Goal: Task Accomplishment & Management: Manage account settings

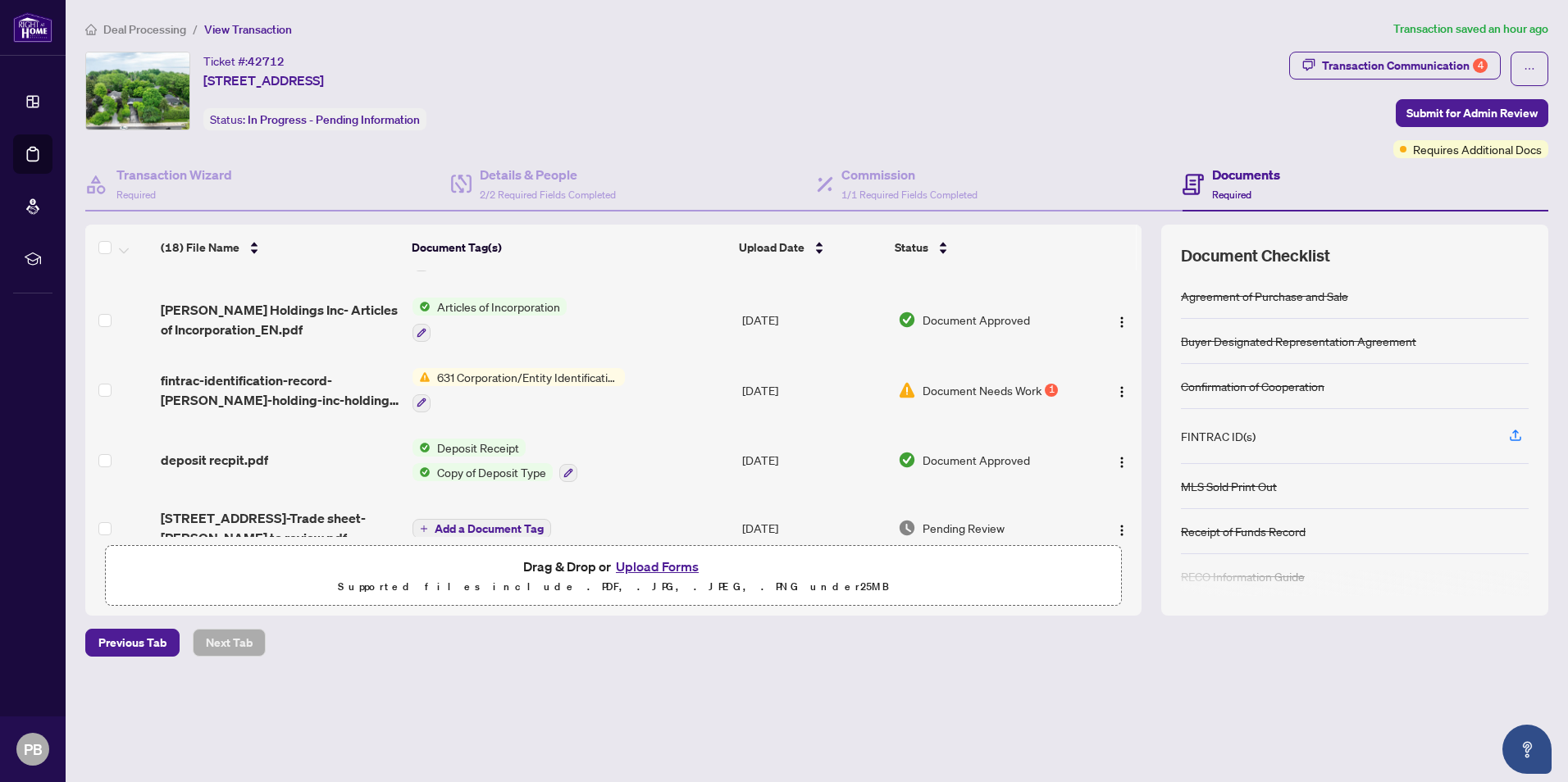
scroll to position [630, 0]
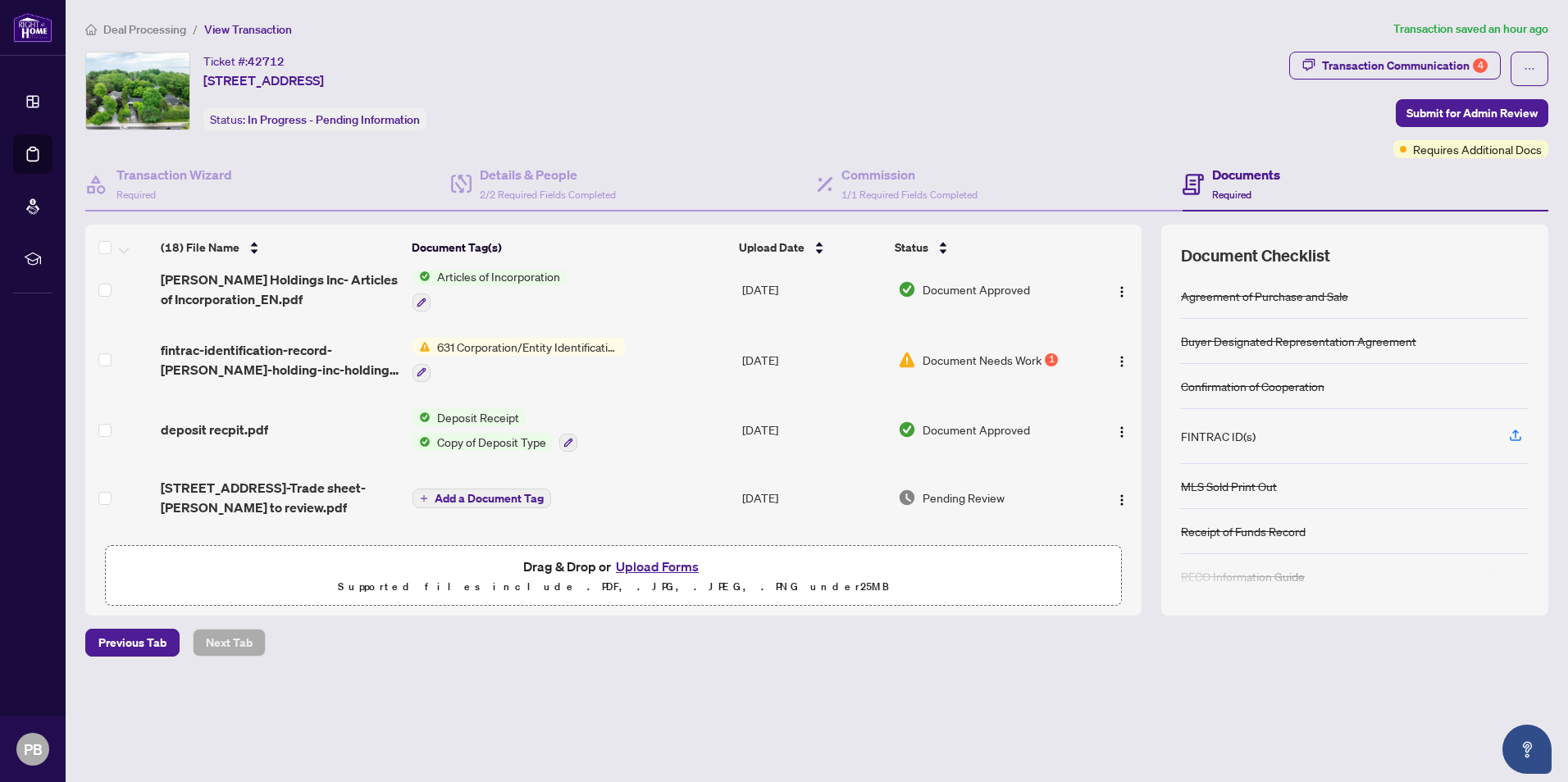
click at [985, 357] on span "Document Needs Work" at bounding box center [981, 360] width 119 height 18
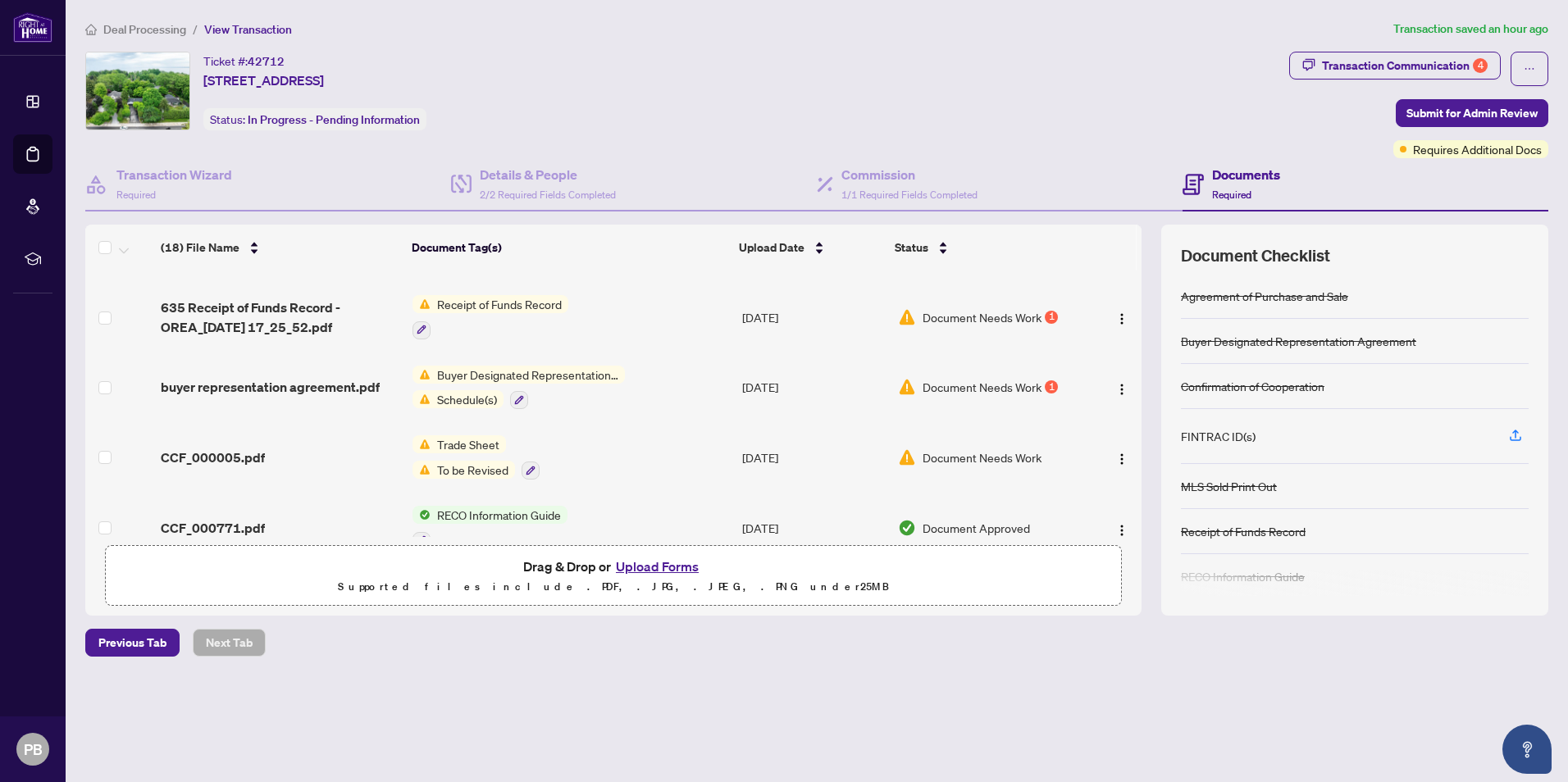
scroll to position [82, 0]
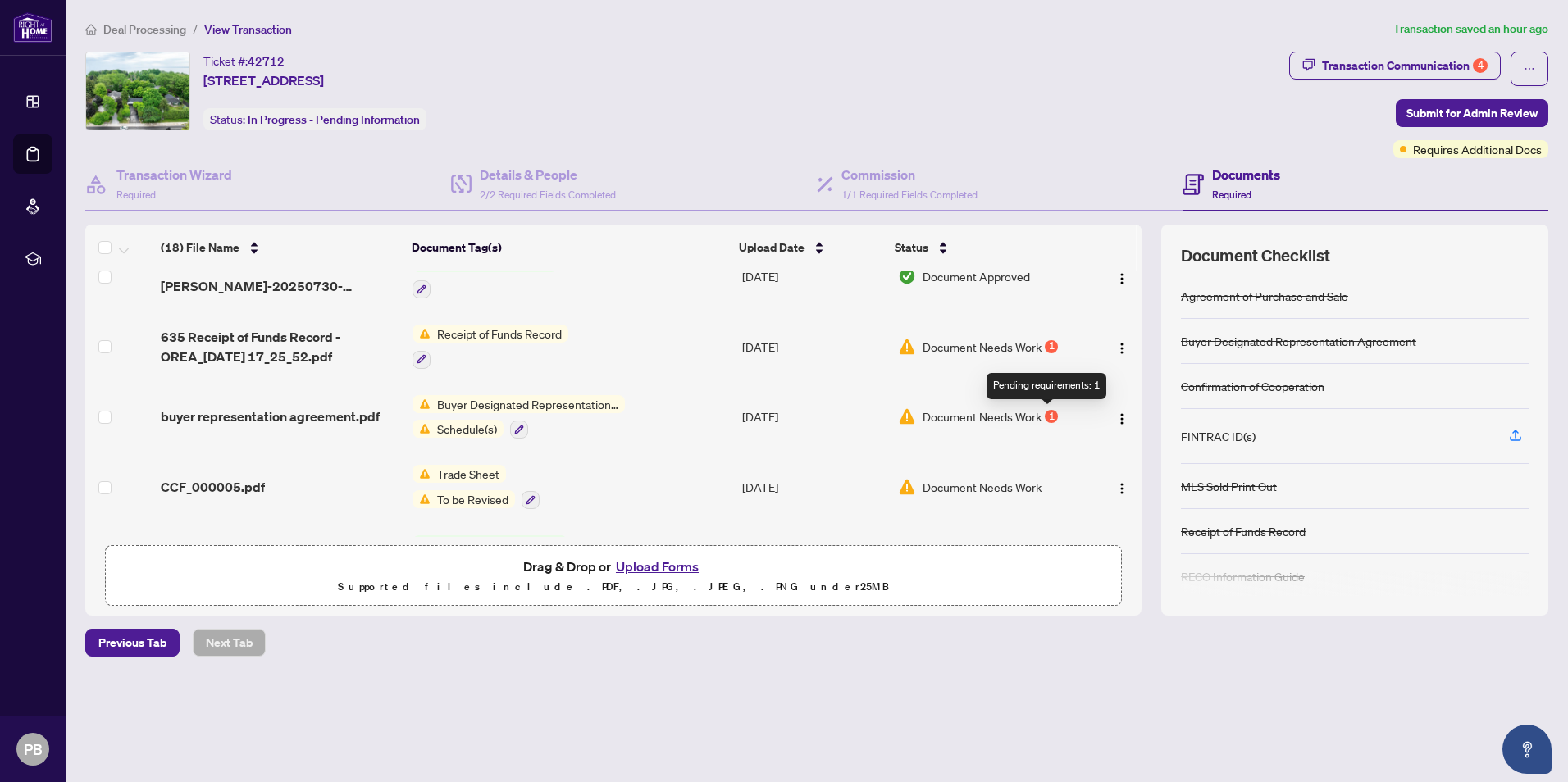
click at [1051, 413] on div "1" at bounding box center [1051, 416] width 13 height 13
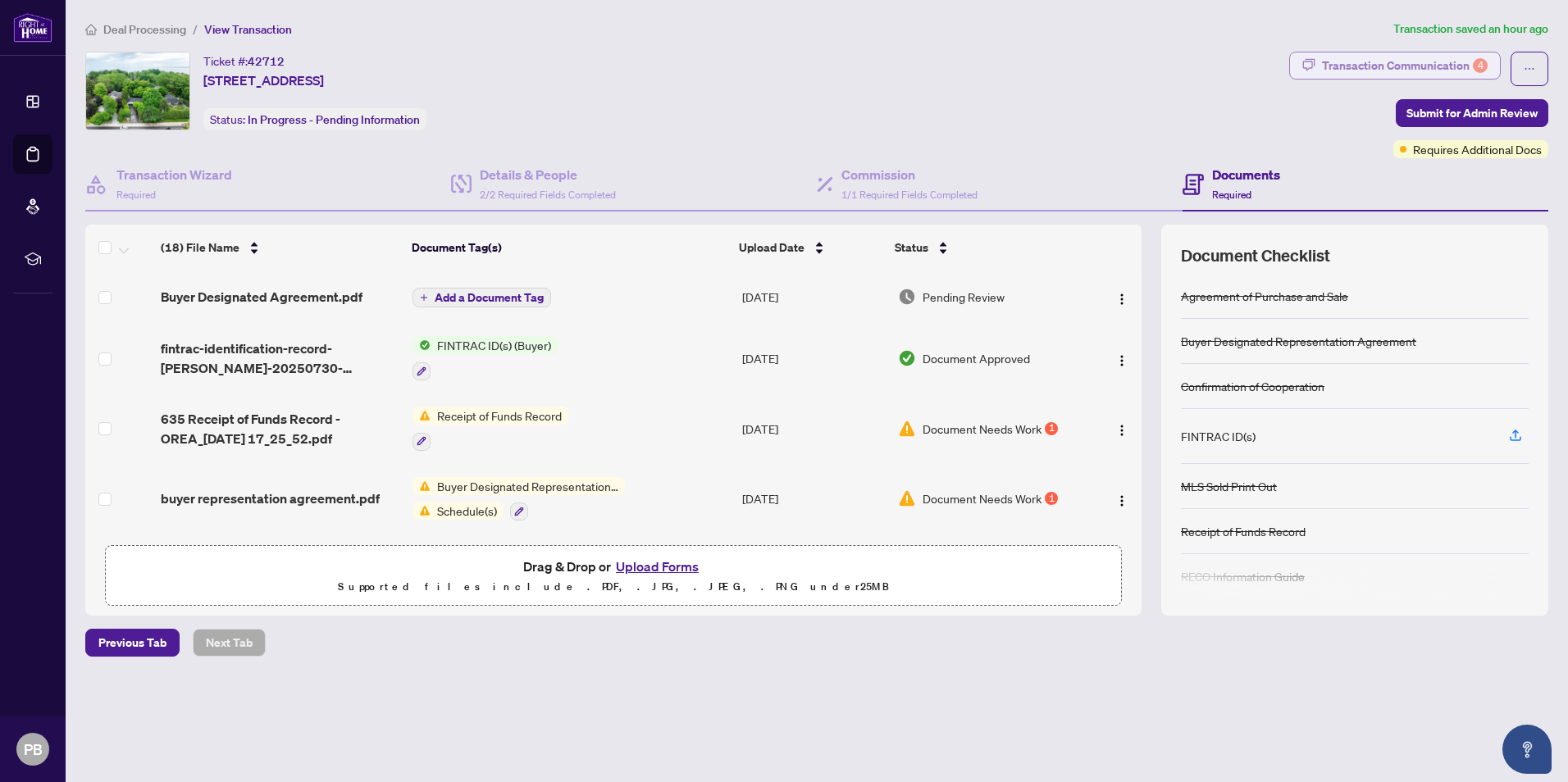
click at [1374, 72] on div "Transaction Communication 4" at bounding box center [1404, 66] width 166 height 26
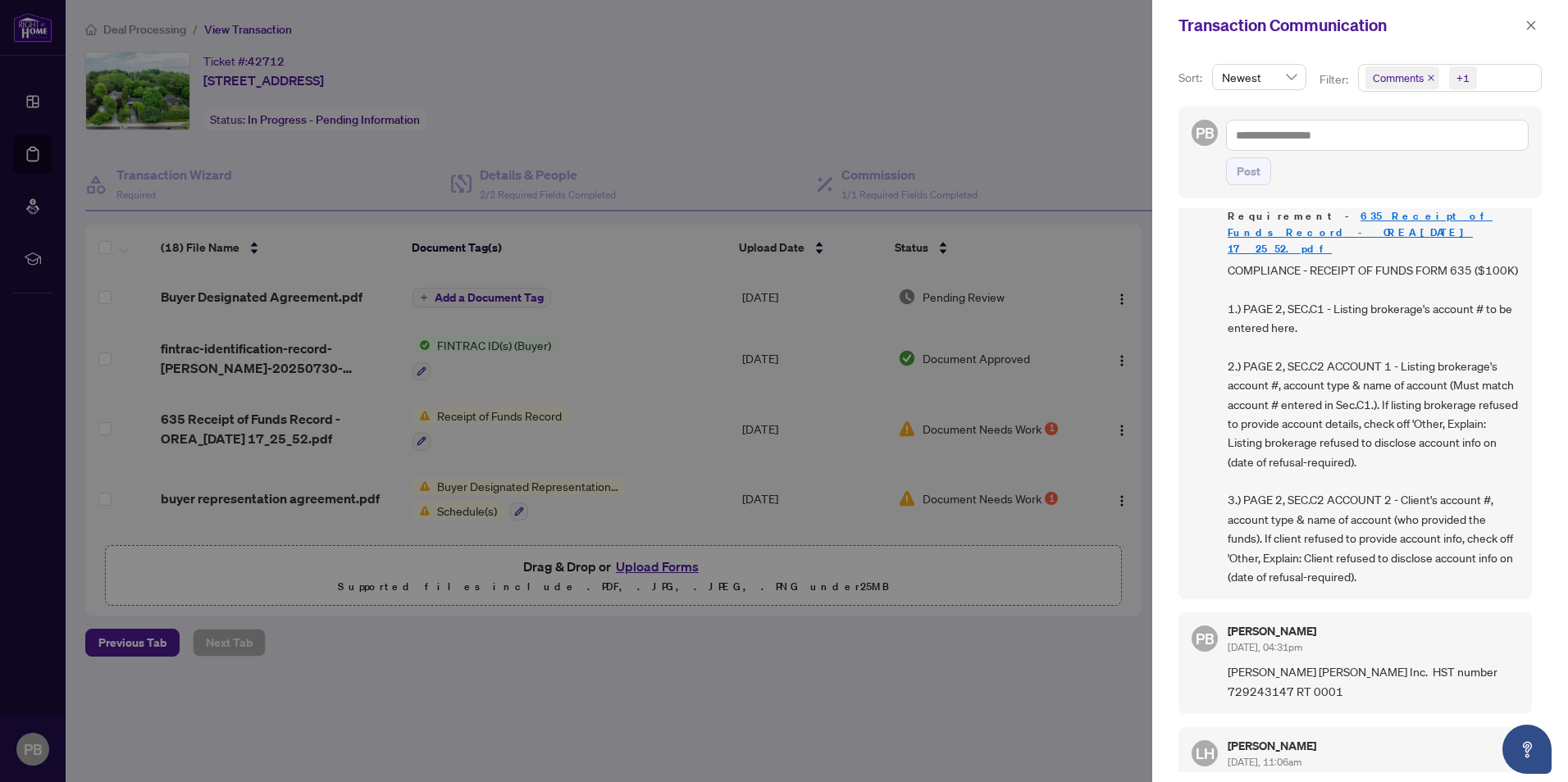
scroll to position [328, 0]
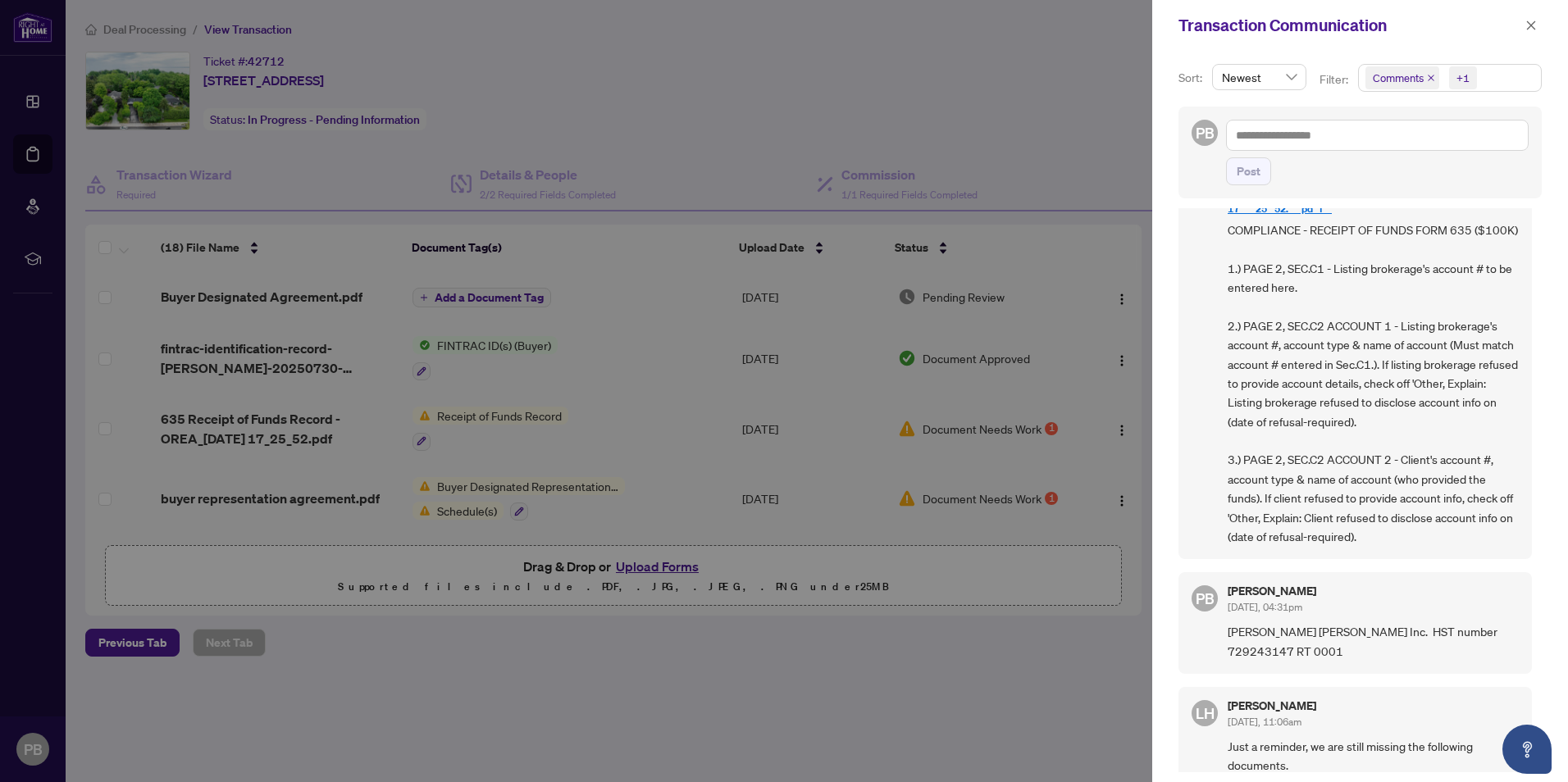
click at [1082, 50] on div at bounding box center [784, 391] width 1568 height 782
click at [1533, 20] on icon "close" at bounding box center [1531, 26] width 12 height 12
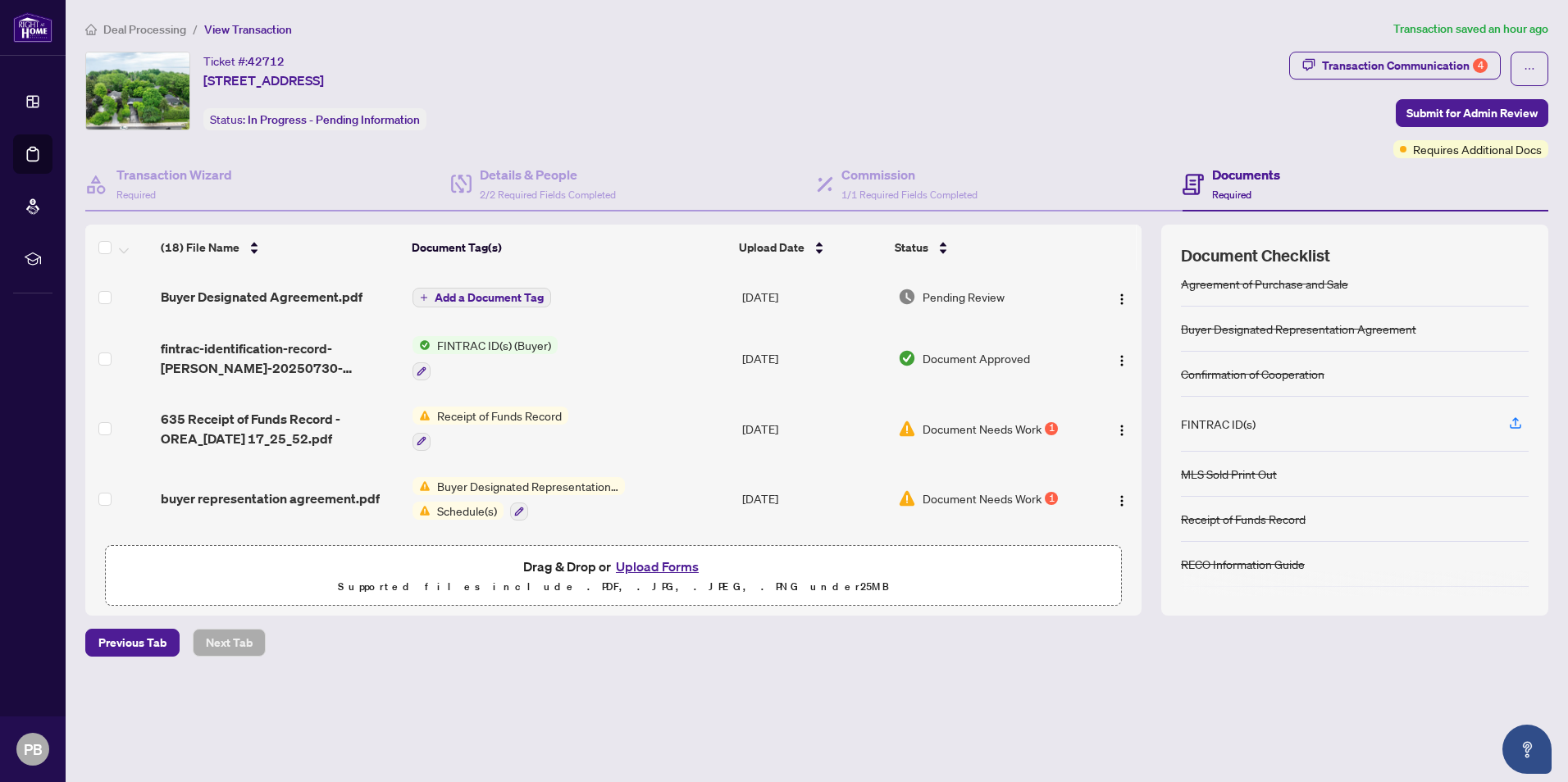
scroll to position [0, 0]
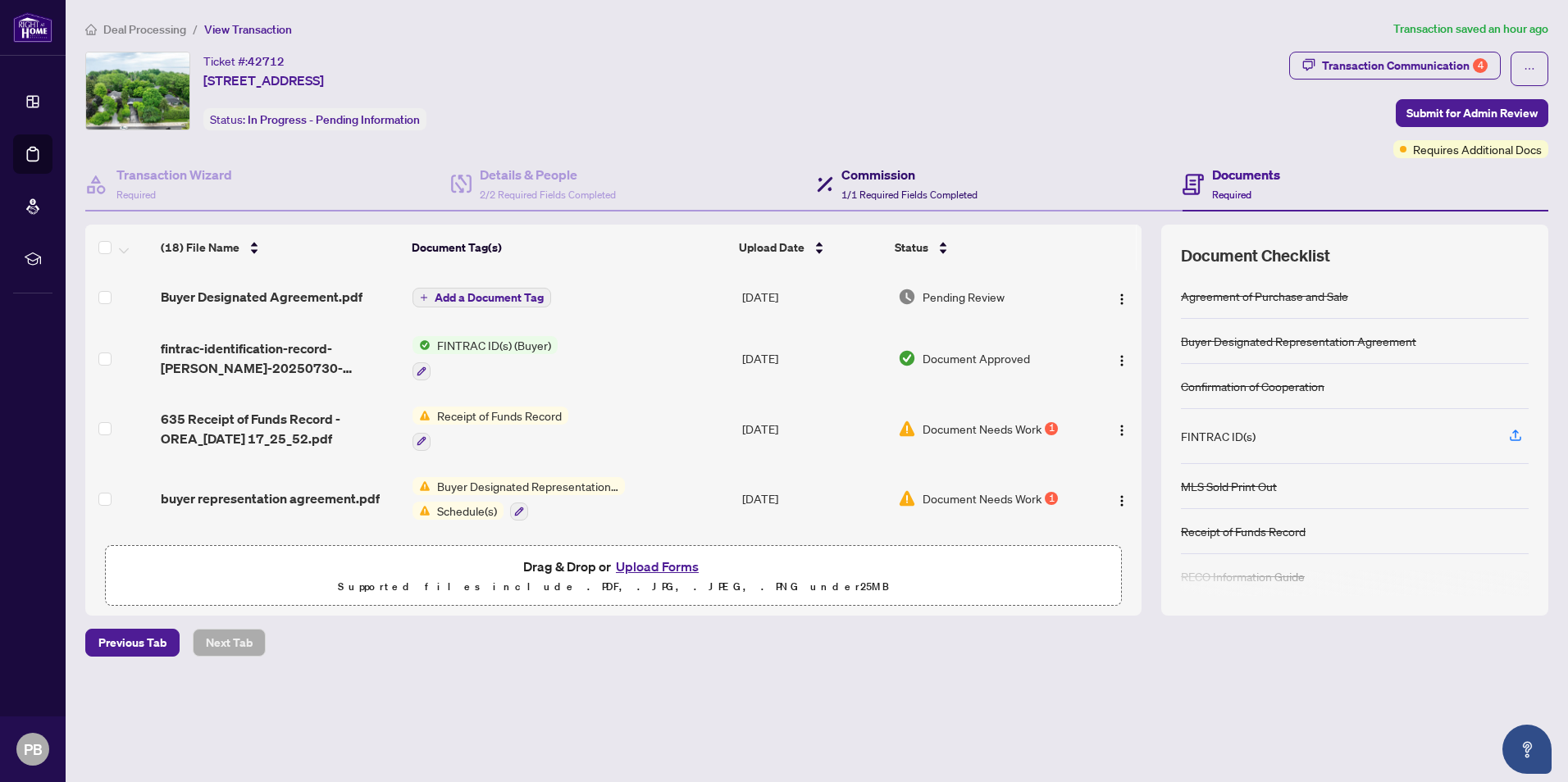
click at [894, 178] on h4 "Commission" at bounding box center [910, 175] width 136 height 20
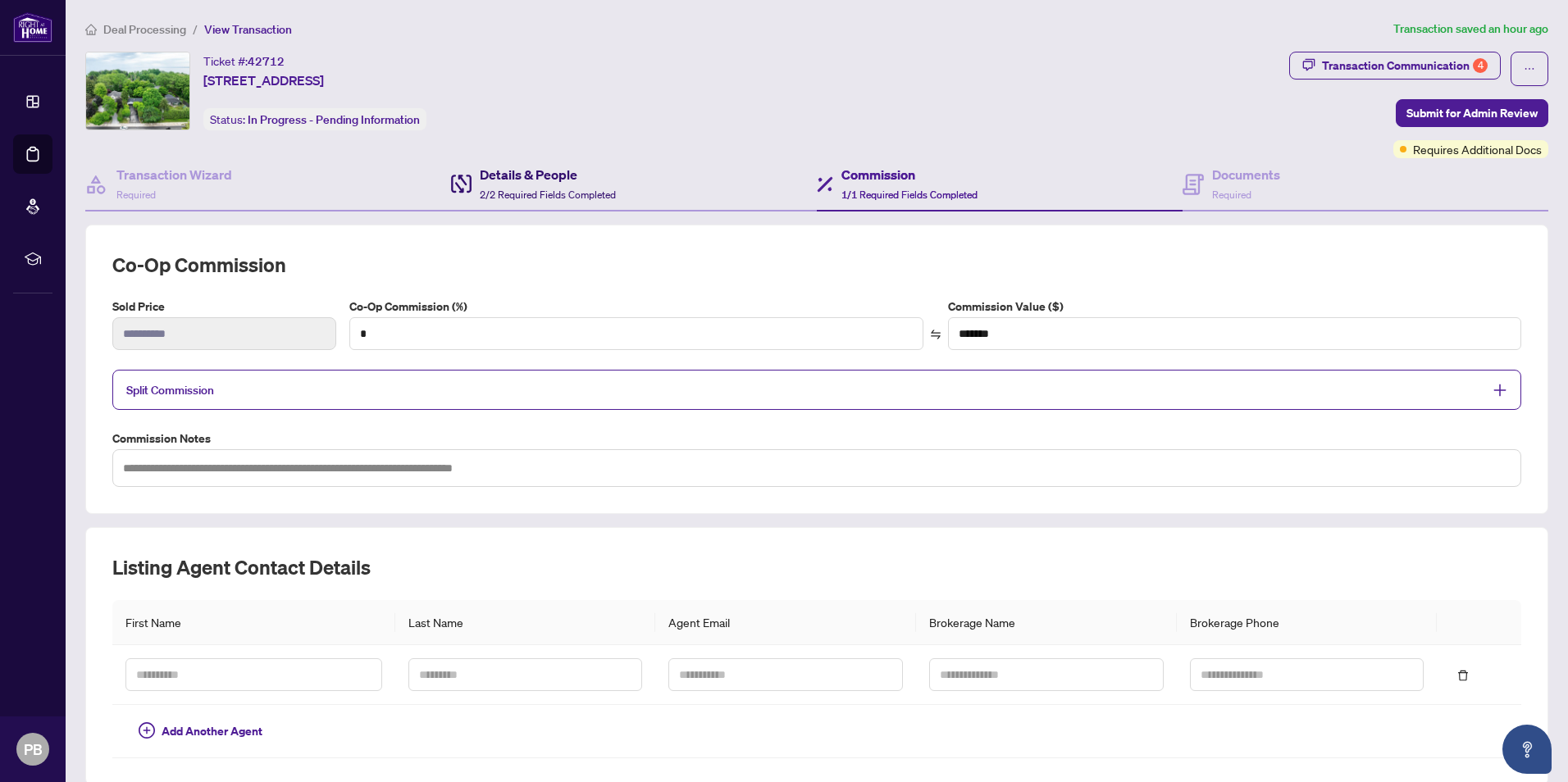
click at [543, 185] on div "Details & People 2/2 Required Fields Completed" at bounding box center [548, 184] width 136 height 39
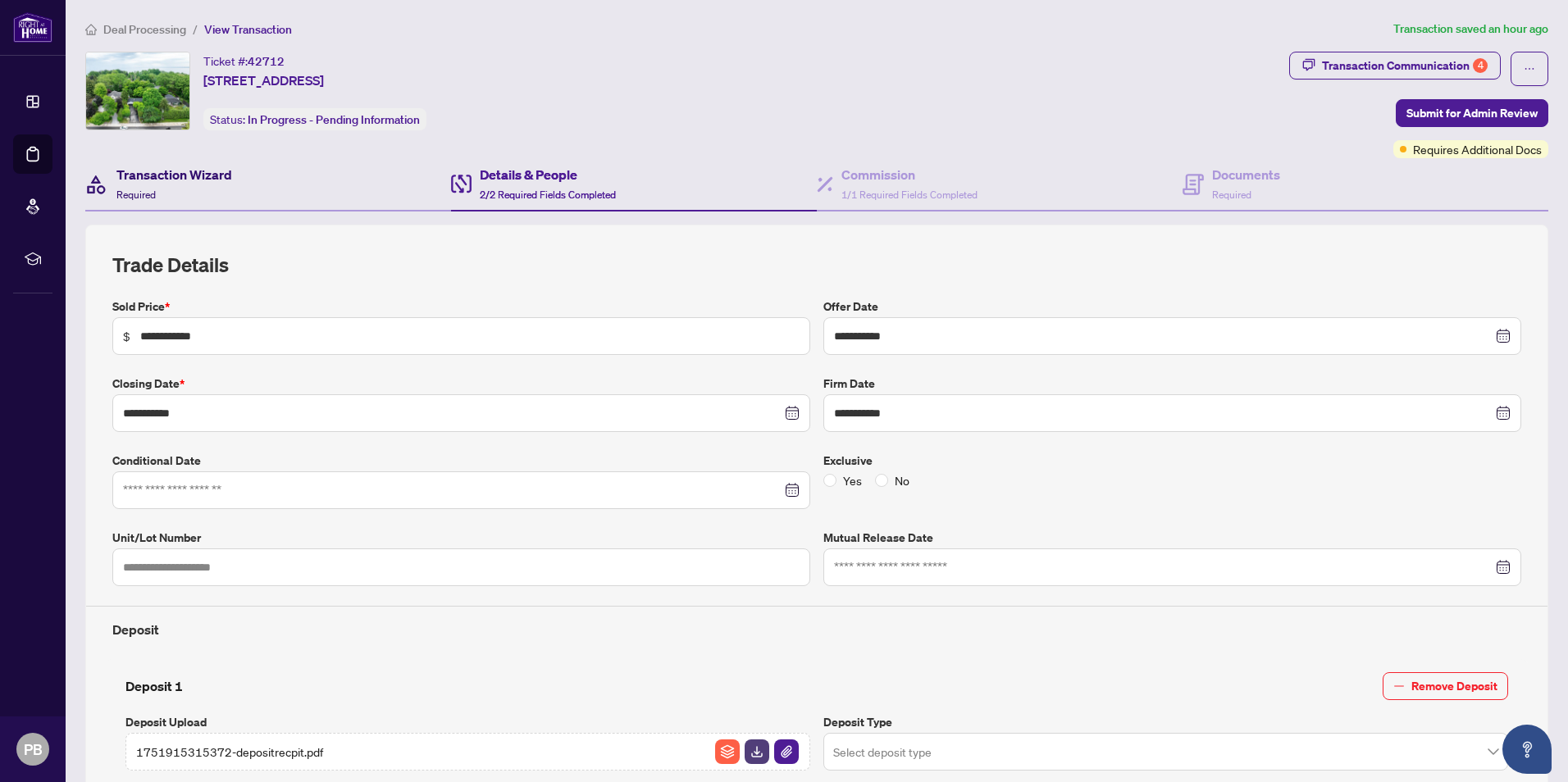
click at [146, 175] on h4 "Transaction Wizard" at bounding box center [175, 175] width 116 height 20
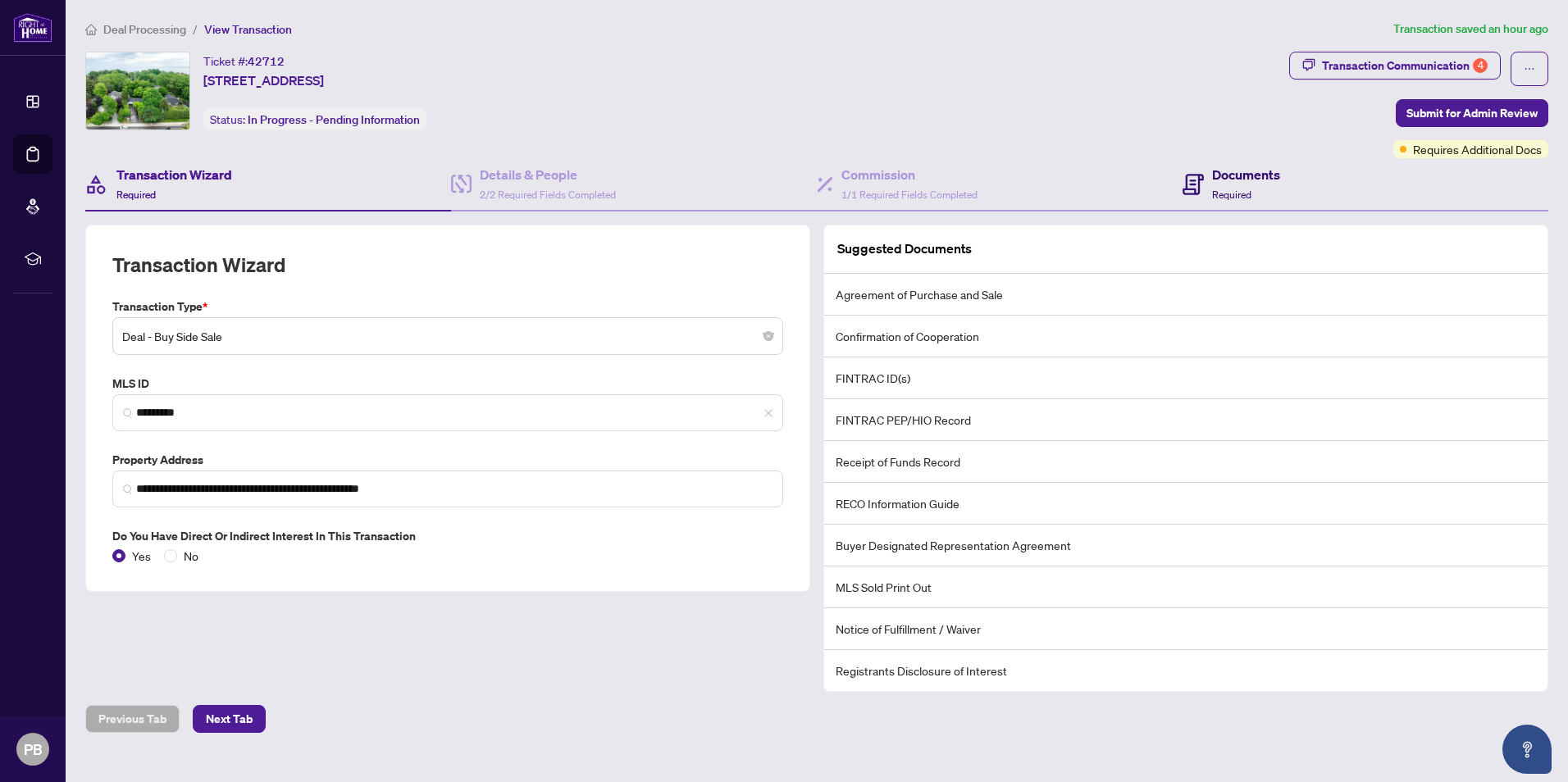
click at [1220, 177] on h4 "Documents" at bounding box center [1246, 175] width 68 height 20
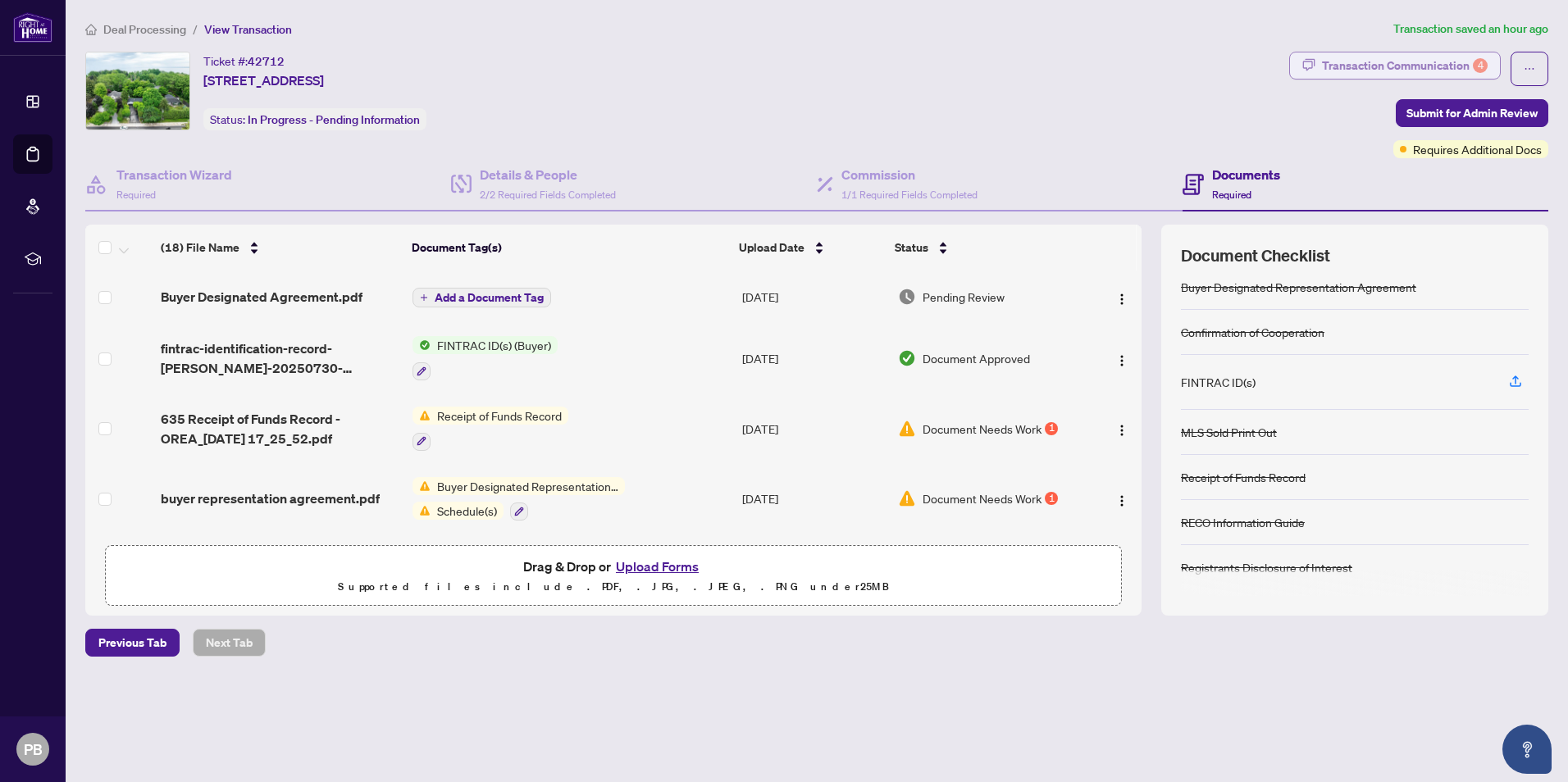
click at [1391, 64] on div "Transaction Communication 4" at bounding box center [1404, 66] width 166 height 26
type textarea "**********"
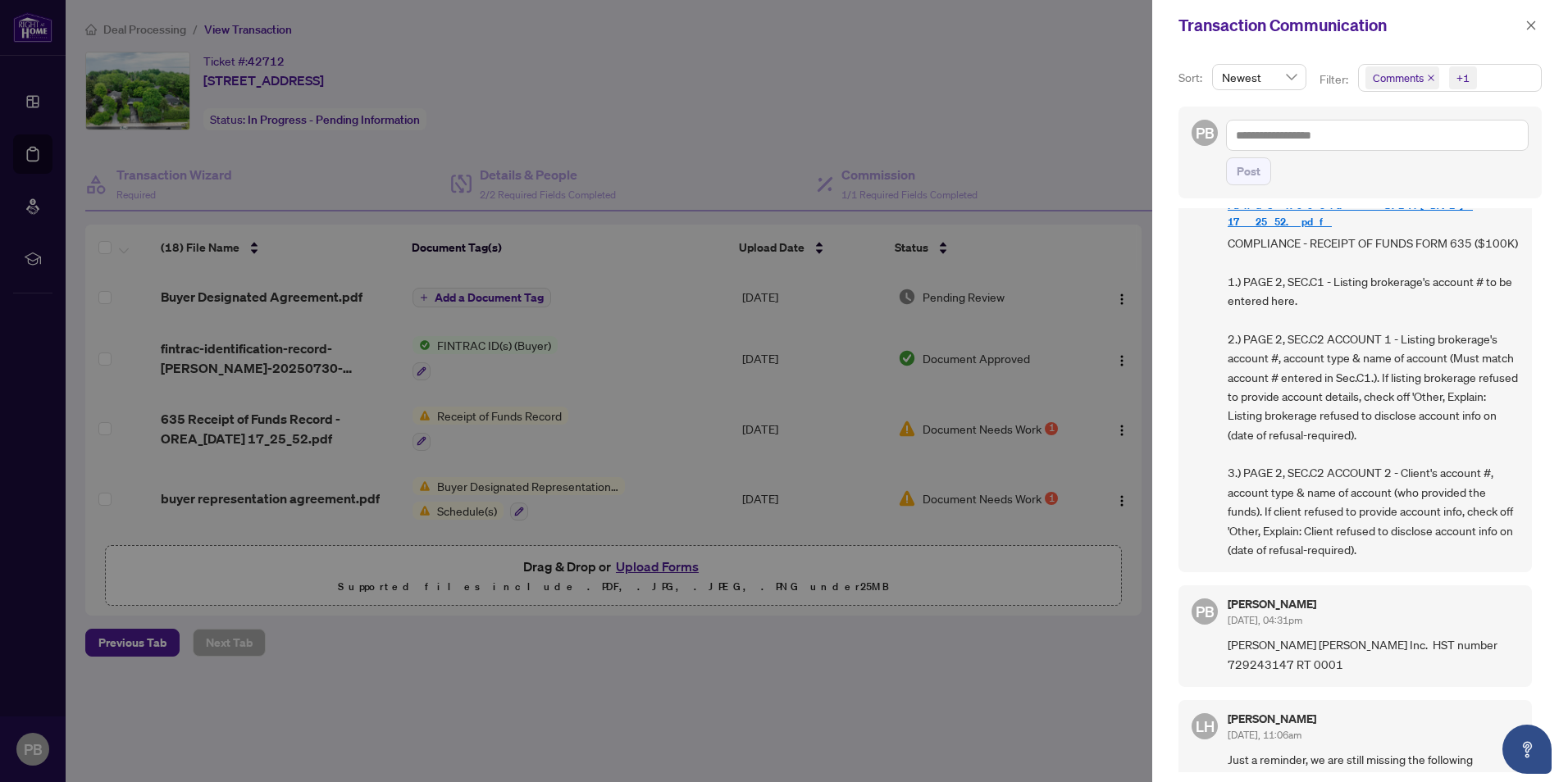
scroll to position [492, 0]
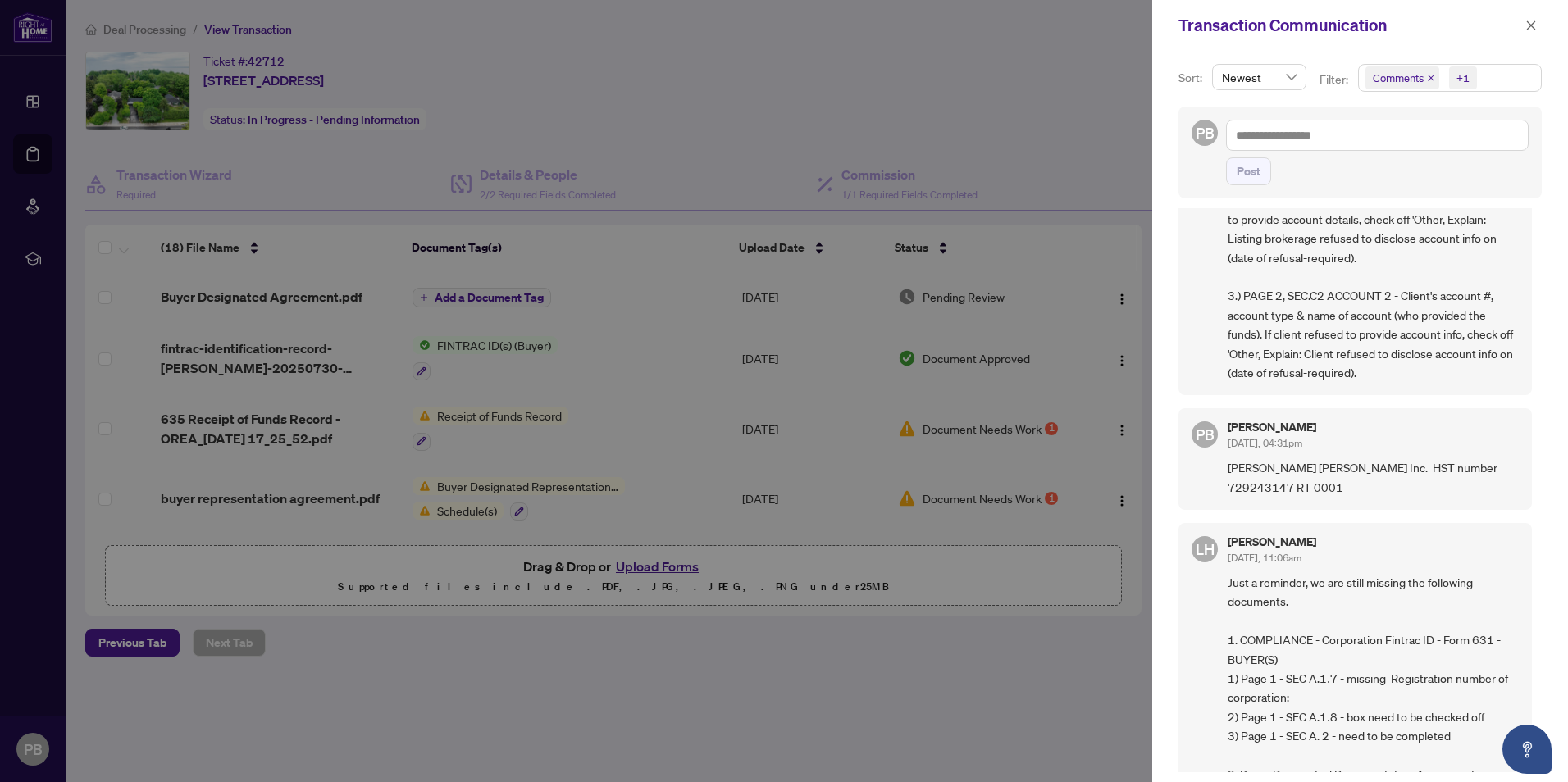
click at [944, 86] on div at bounding box center [784, 391] width 1568 height 782
click at [1528, 23] on icon "close" at bounding box center [1531, 26] width 12 height 12
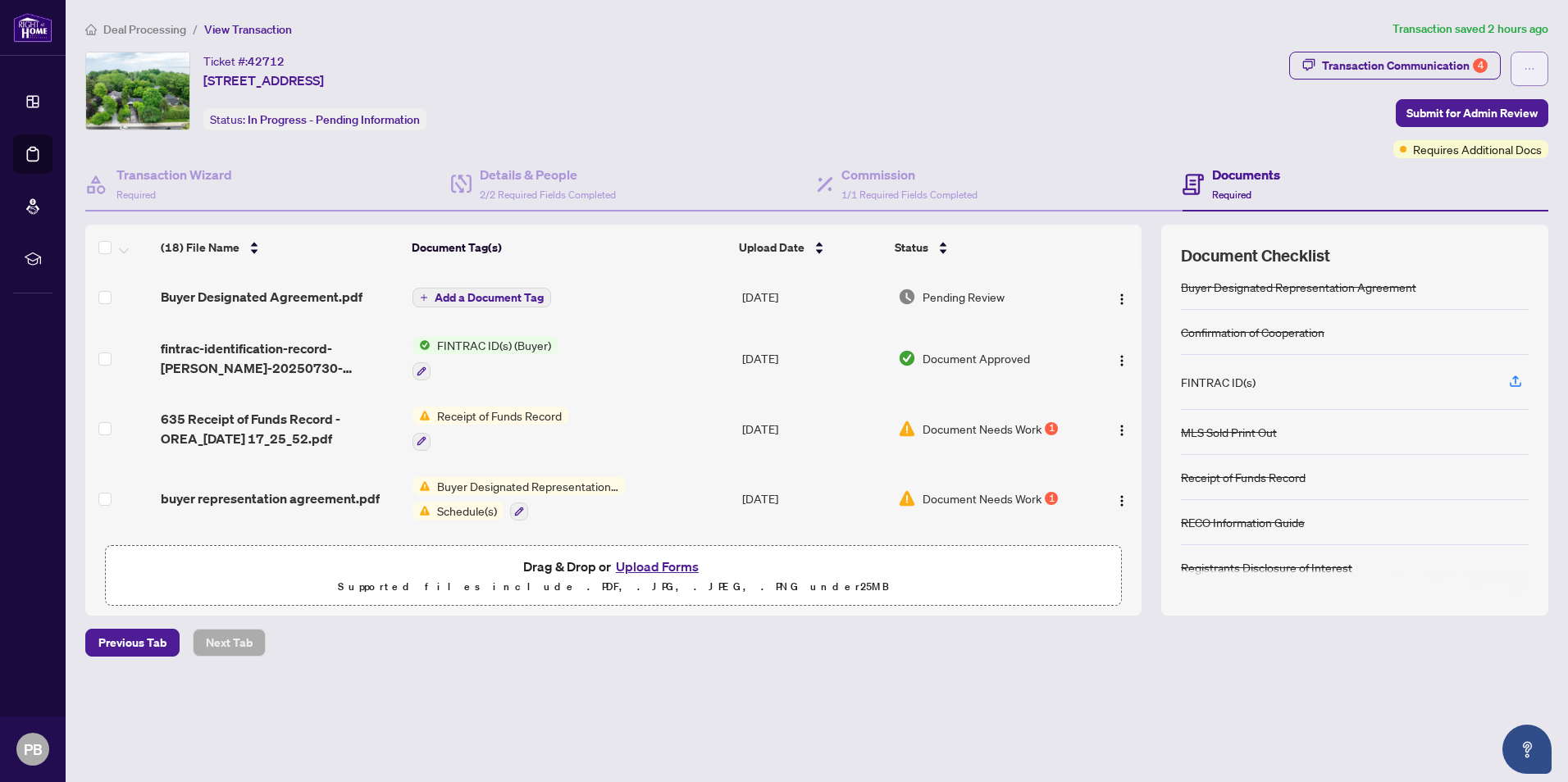
click at [1533, 66] on icon "ellipsis" at bounding box center [1530, 69] width 12 height 12
click at [1248, 127] on div "Ticket #: 42712 [STREET_ADDRESS] Status: In Progress - Pending Information" at bounding box center [684, 91] width 1197 height 79
